Goal: Information Seeking & Learning: Learn about a topic

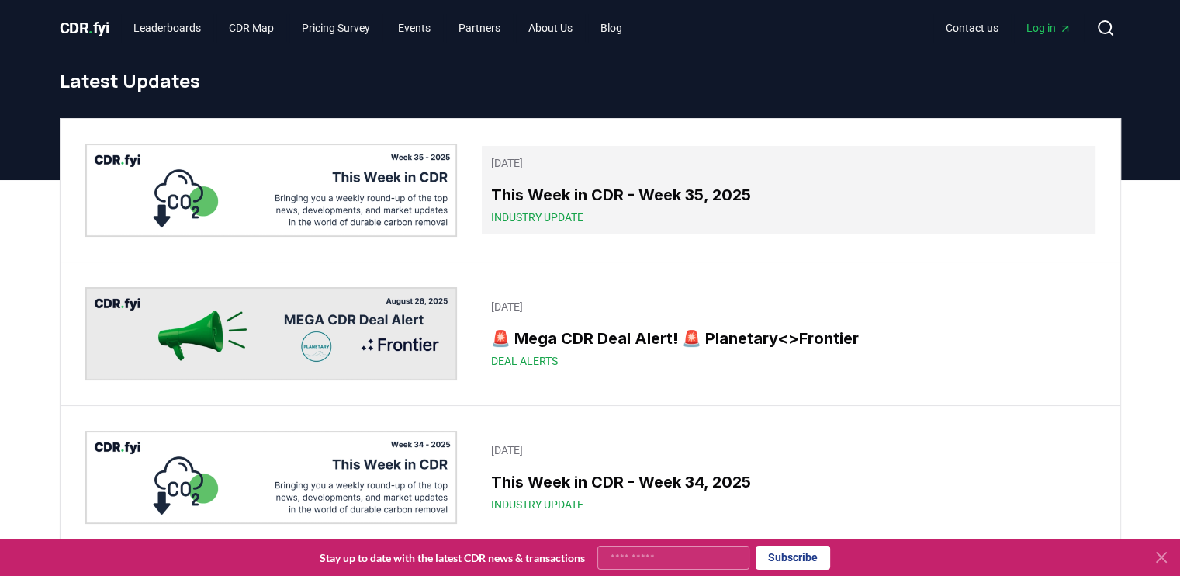
click at [768, 183] on h3 "This Week in CDR - Week 35, 2025" at bounding box center [788, 194] width 594 height 23
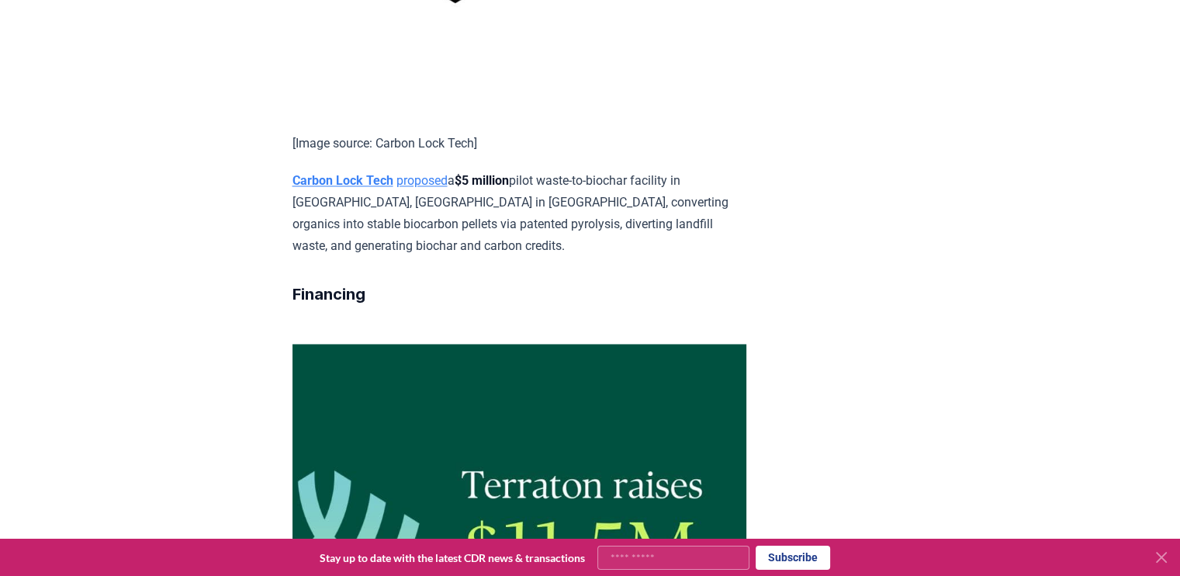
scroll to position [2433, 0]
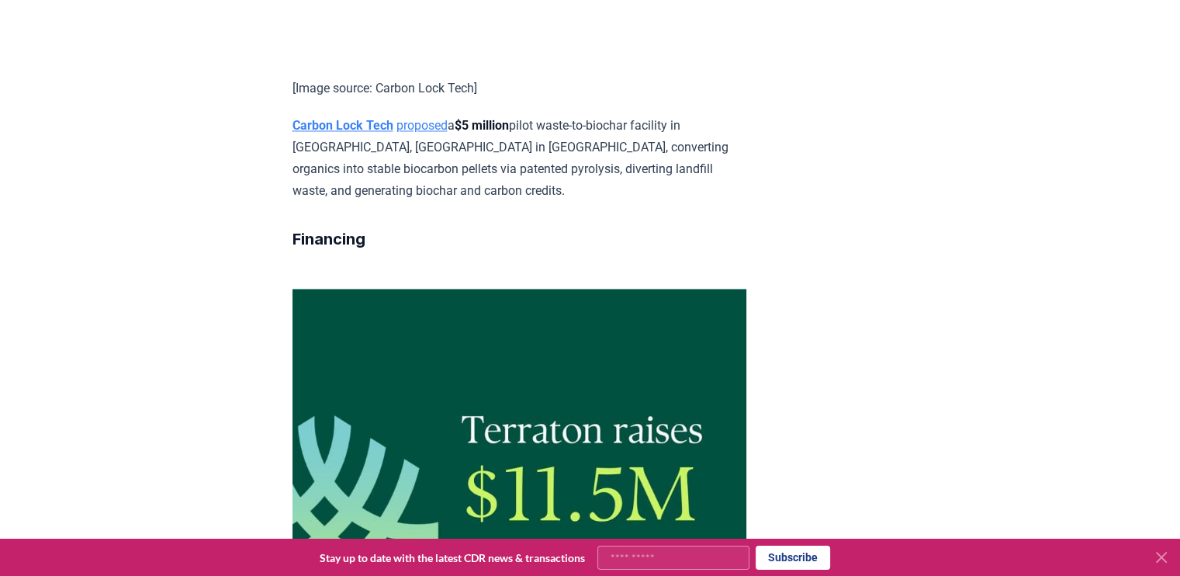
click at [1163, 550] on icon at bounding box center [1161, 557] width 19 height 19
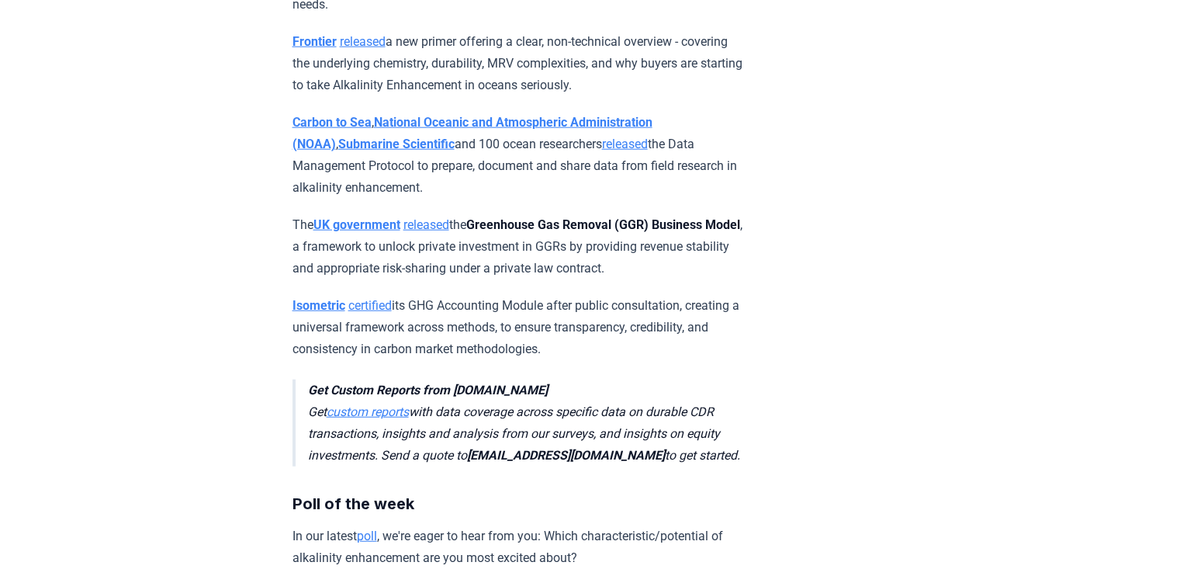
scroll to position [3911, 0]
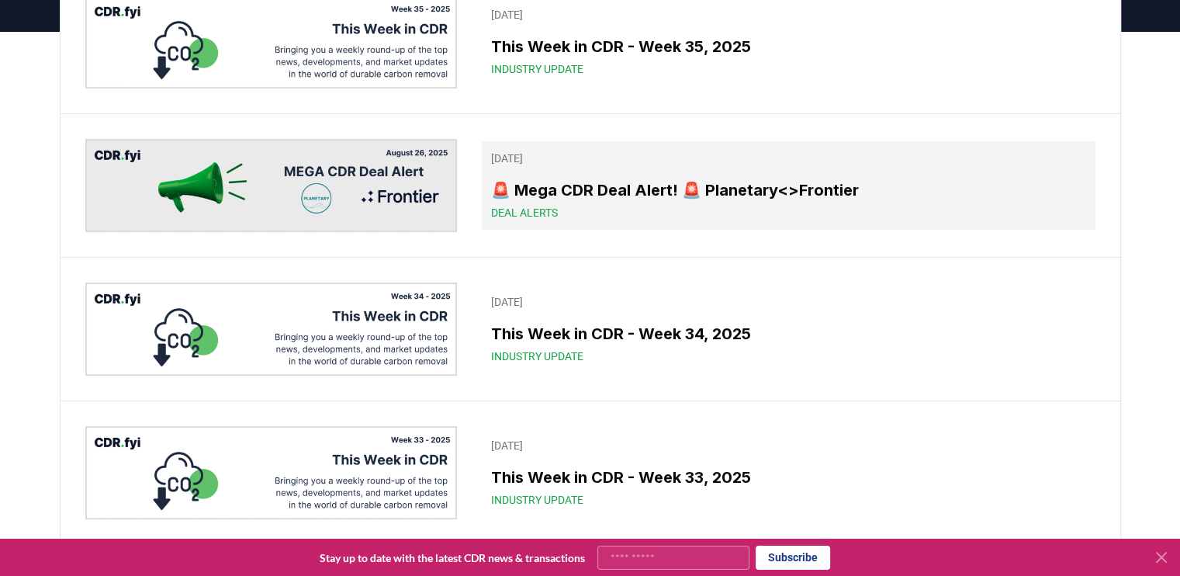
scroll to position [149, 0]
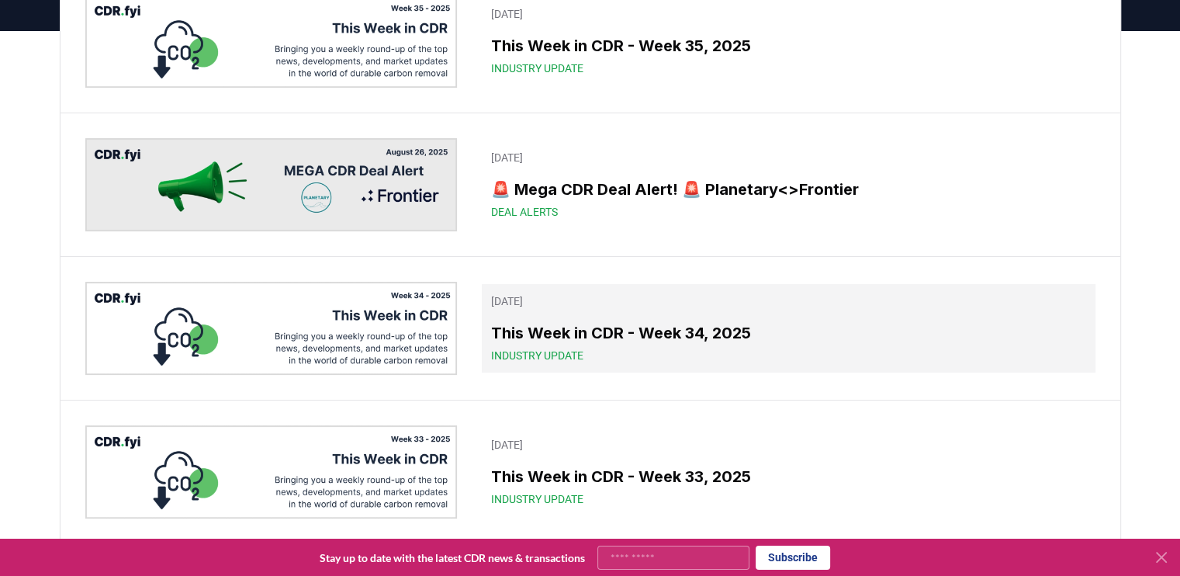
click at [764, 324] on h3 "This Week in CDR - Week 34, 2025" at bounding box center [788, 332] width 594 height 23
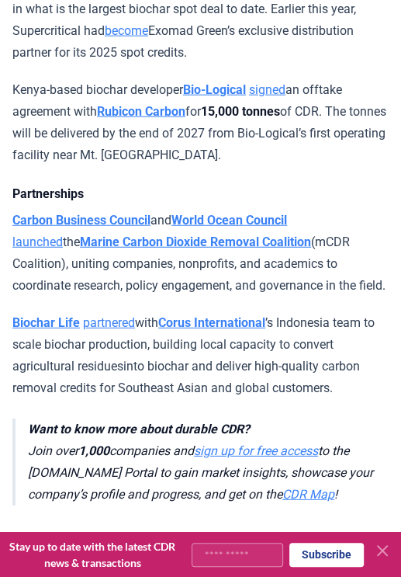
scroll to position [1240, 0]
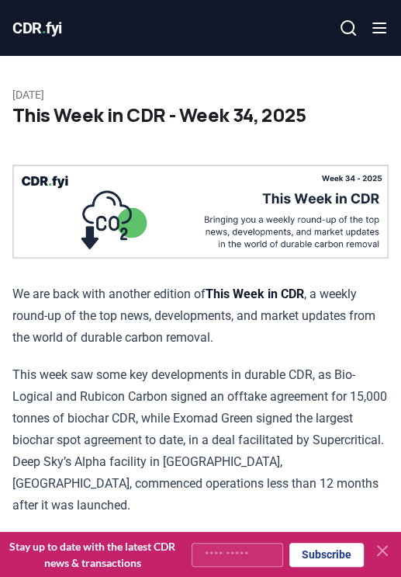
click at [379, 30] on icon "button" at bounding box center [379, 28] width 19 height 19
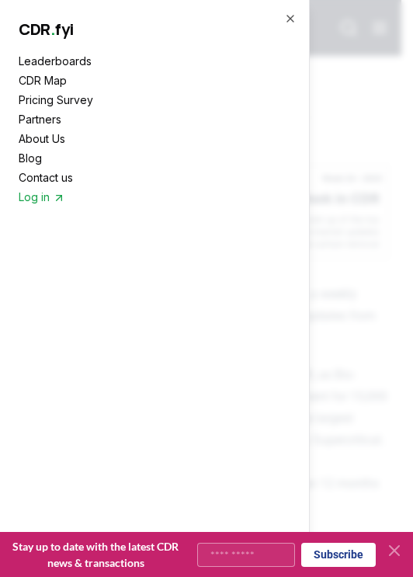
click at [28, 162] on link "Blog" at bounding box center [155, 158] width 272 height 16
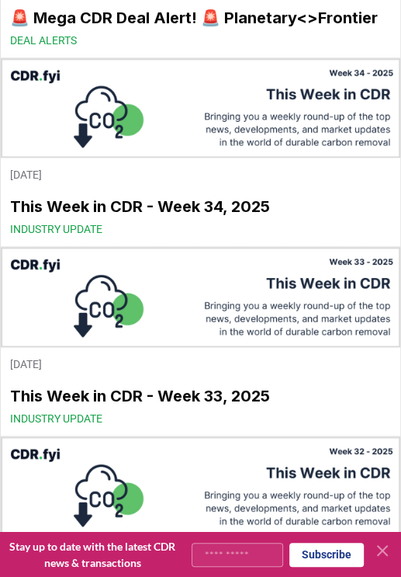
scroll to position [442, 0]
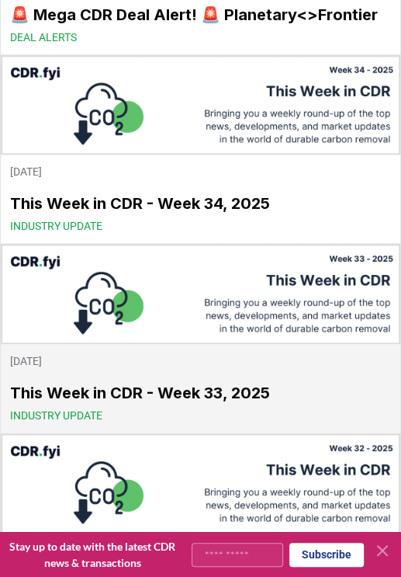
click at [69, 386] on h3 "This Week in CDR - Week 33, 2025" at bounding box center [200, 392] width 381 height 23
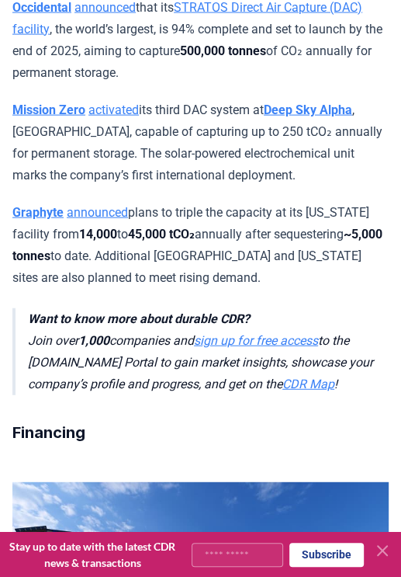
scroll to position [1133, 0]
